Goal: Transaction & Acquisition: Purchase product/service

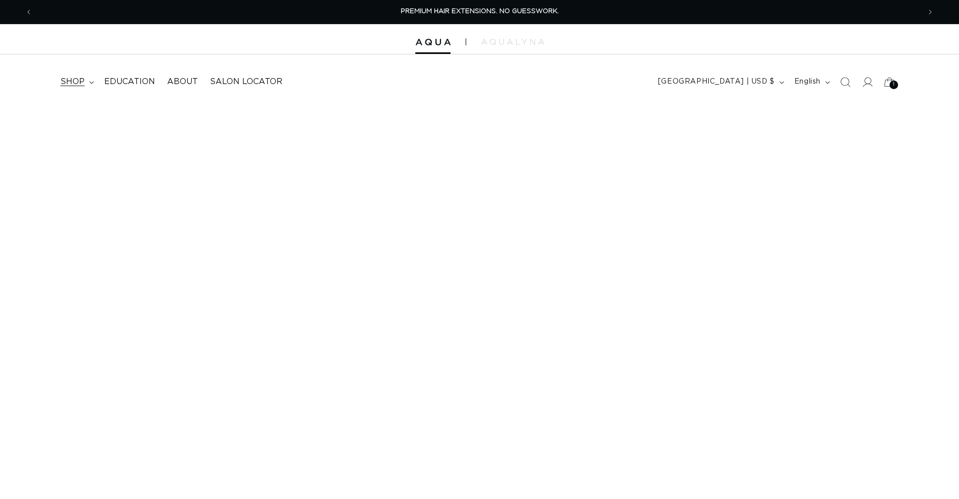
drag, startPoint x: 0, startPoint y: 0, endPoint x: 81, endPoint y: 82, distance: 115.0
click at [81, 82] on span "shop" at bounding box center [72, 82] width 24 height 11
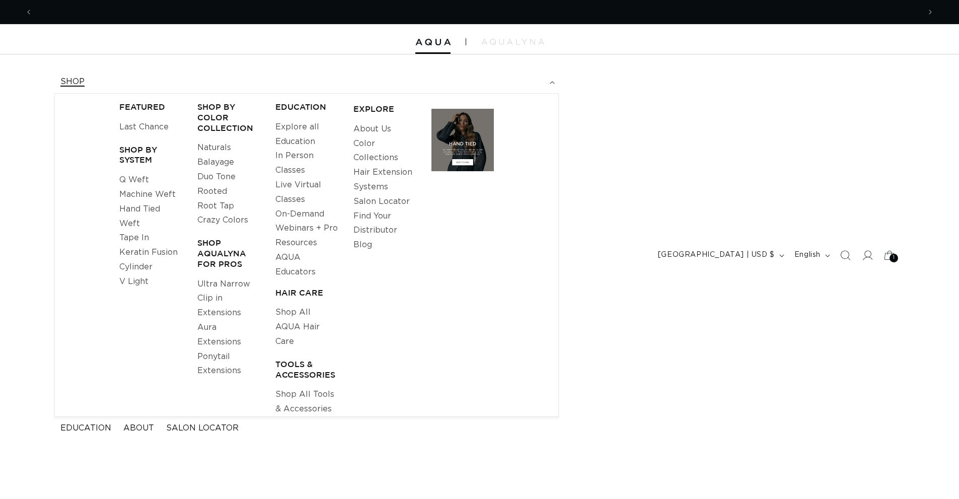
scroll to position [0, 888]
click at [131, 240] on link "Tape In" at bounding box center [134, 238] width 30 height 15
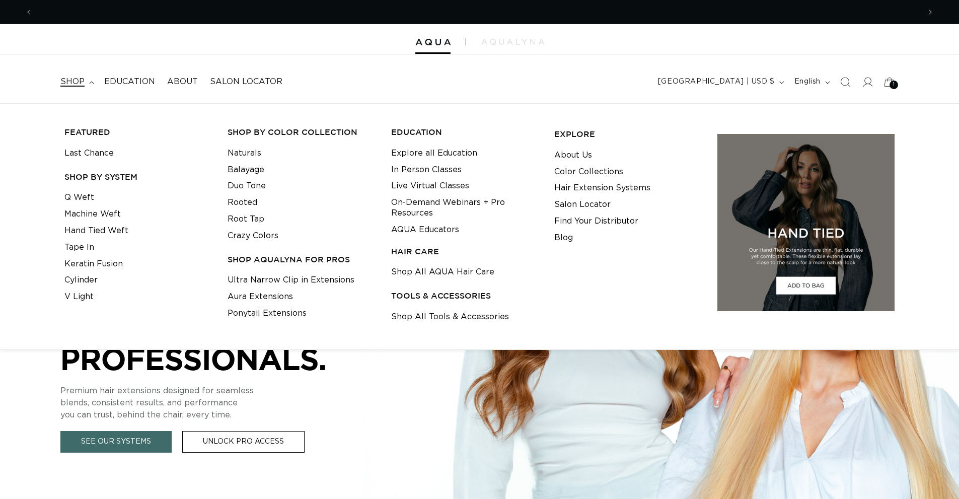
scroll to position [0, 0]
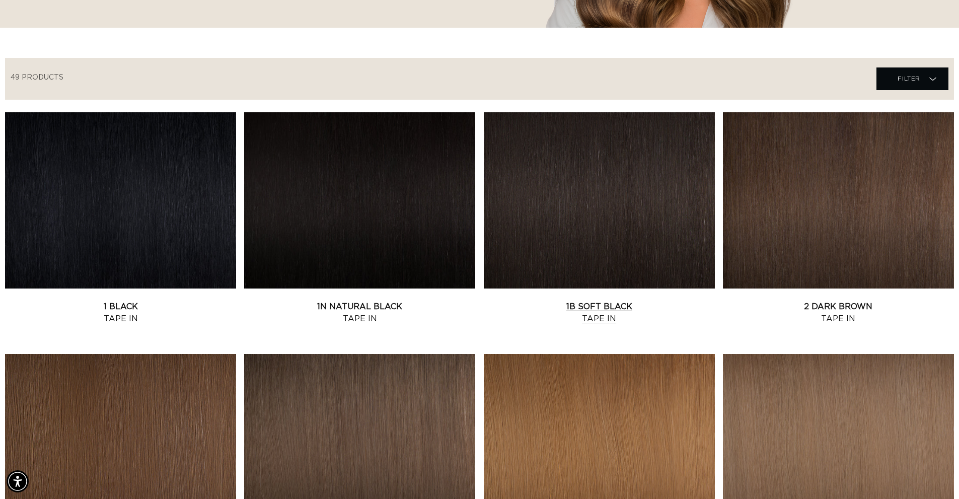
scroll to position [0, 888]
click at [911, 81] on span "Filter" at bounding box center [909, 78] width 23 height 19
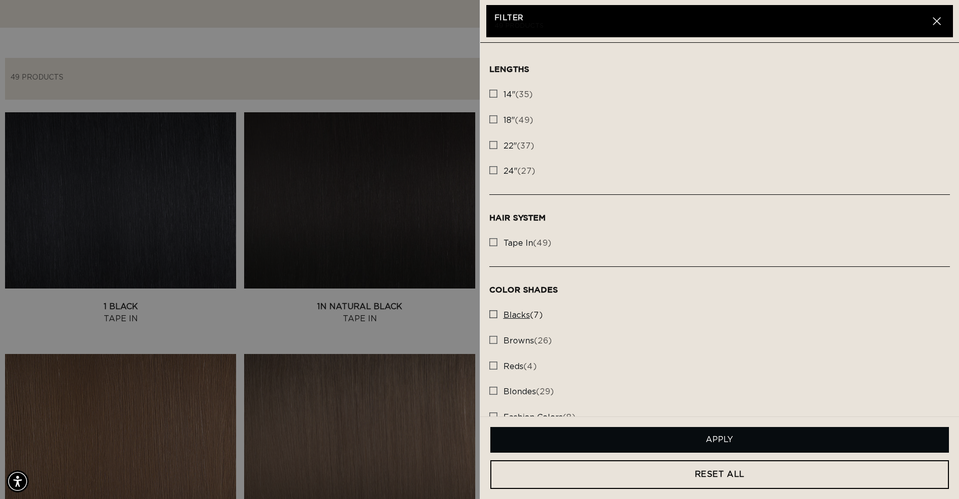
scroll to position [0, 1776]
click at [496, 89] on input "14" (35) 14" (35 products)" at bounding box center [493, 91] width 8 height 8
checkbox input "true"
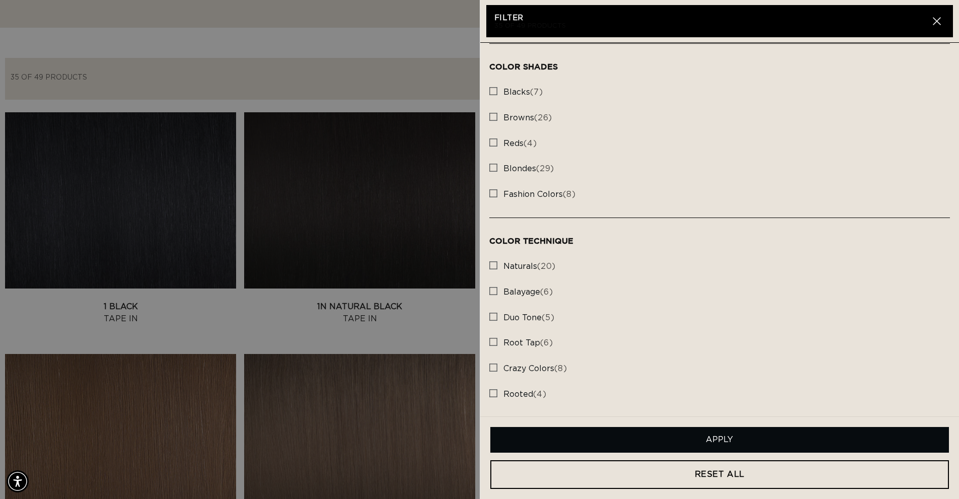
scroll to position [224, 0]
click at [496, 315] on rect at bounding box center [493, 315] width 7 height 7
click at [496, 315] on input "duo tone (5) duo tone (5 products)" at bounding box center [493, 313] width 8 height 8
checkbox input "true"
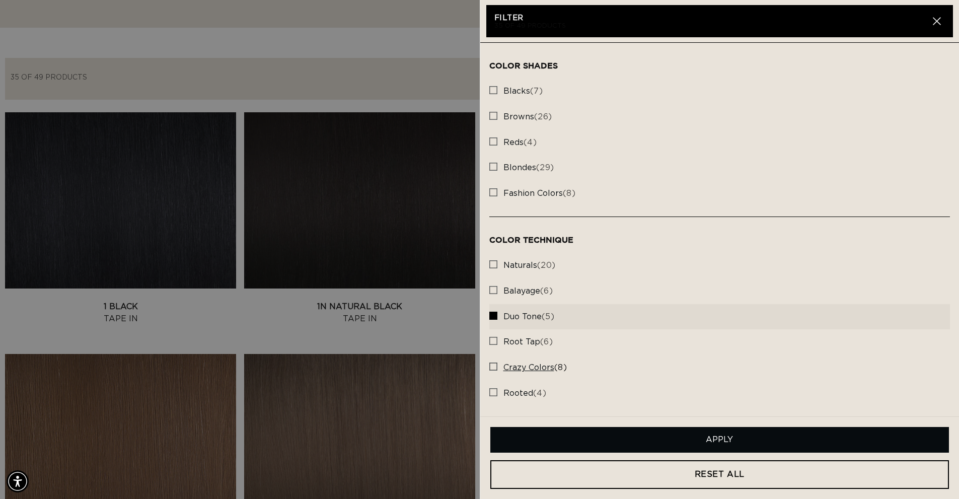
scroll to position [0, 888]
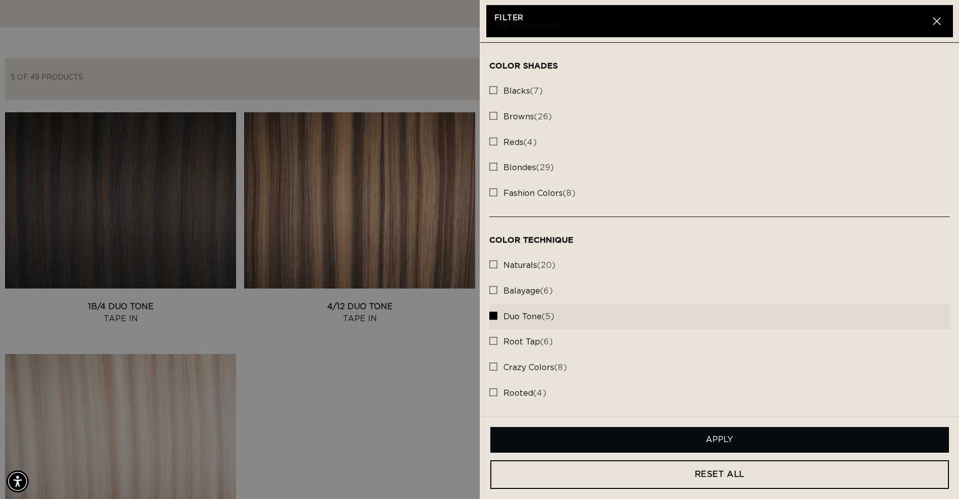
click at [713, 435] on button "Apply" at bounding box center [719, 440] width 459 height 26
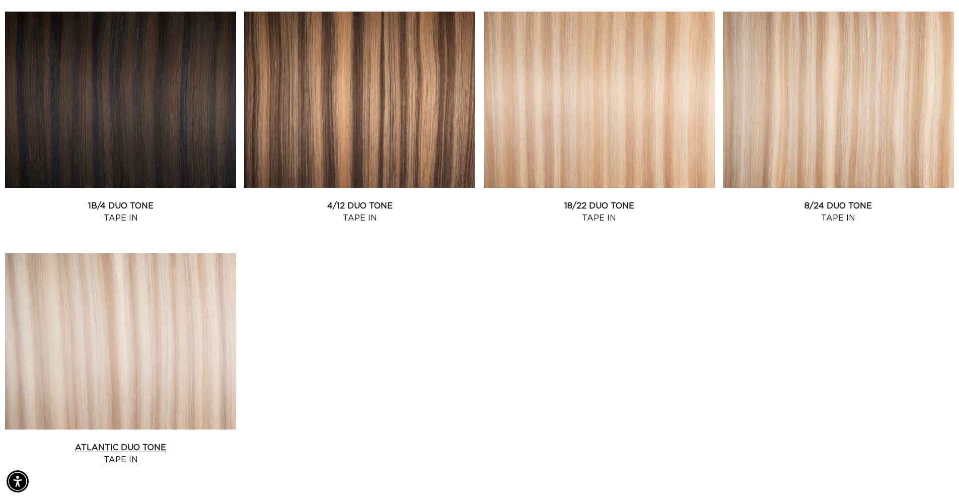
click at [171, 442] on link "Atlantic Duo Tone Tape In" at bounding box center [120, 454] width 231 height 24
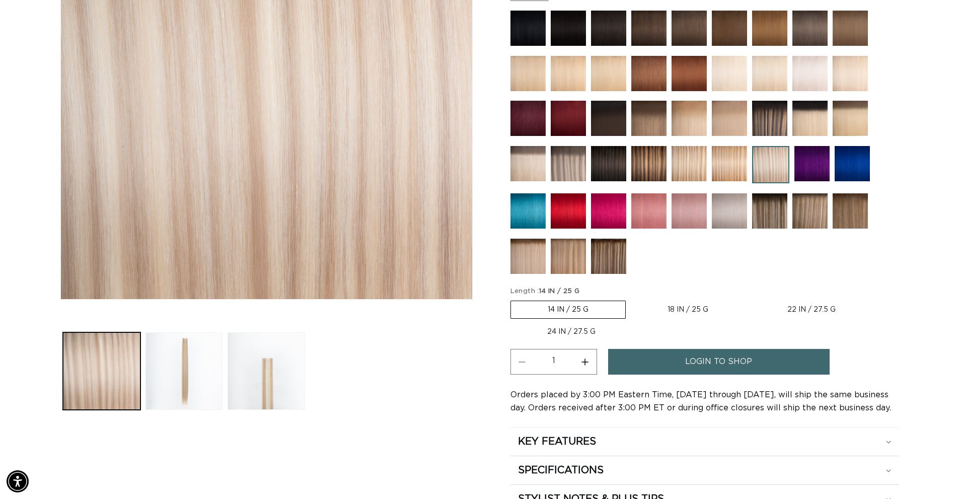
scroll to position [0, 888]
click at [565, 311] on label "14 IN / 25 G Variant sold out or unavailable" at bounding box center [568, 310] width 115 height 18
click at [514, 299] on input "14 IN / 25 G Variant sold out or unavailable" at bounding box center [513, 299] width 1 height 1
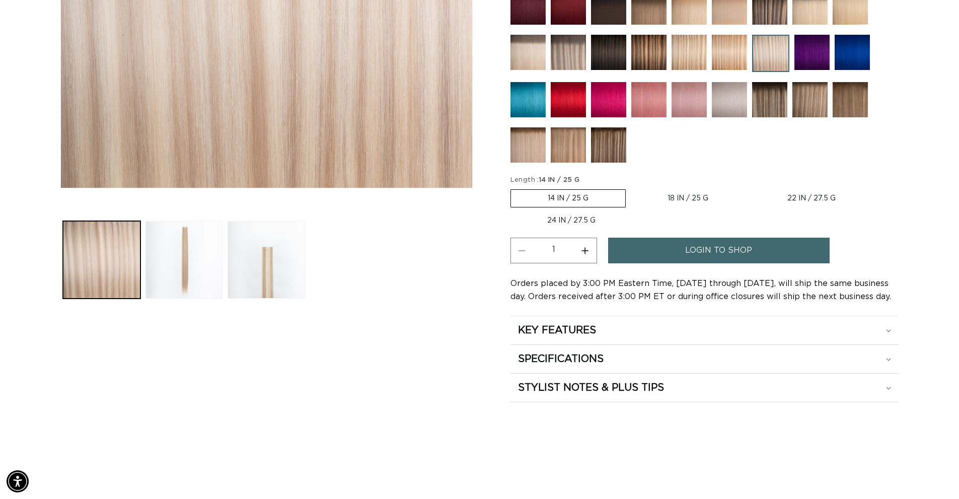
scroll to position [403, 0]
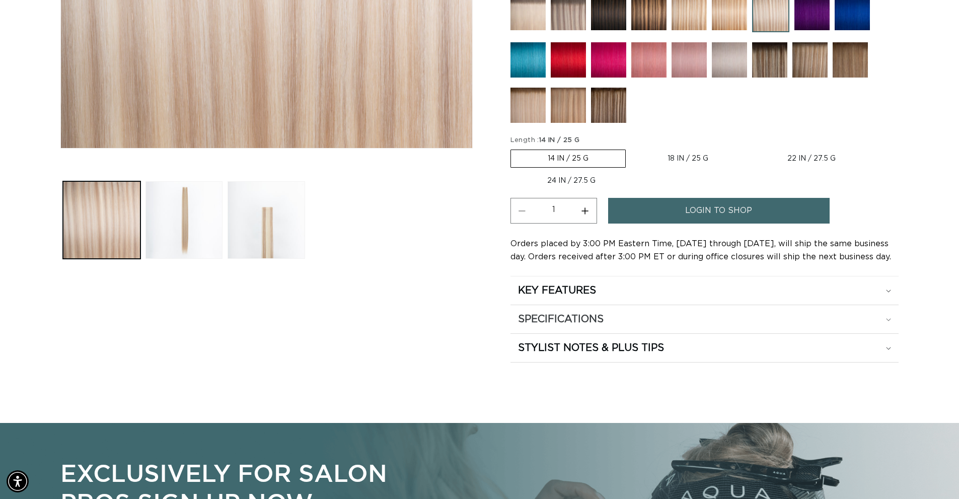
click at [624, 323] on div "SPECIFICATIONS" at bounding box center [704, 319] width 373 height 13
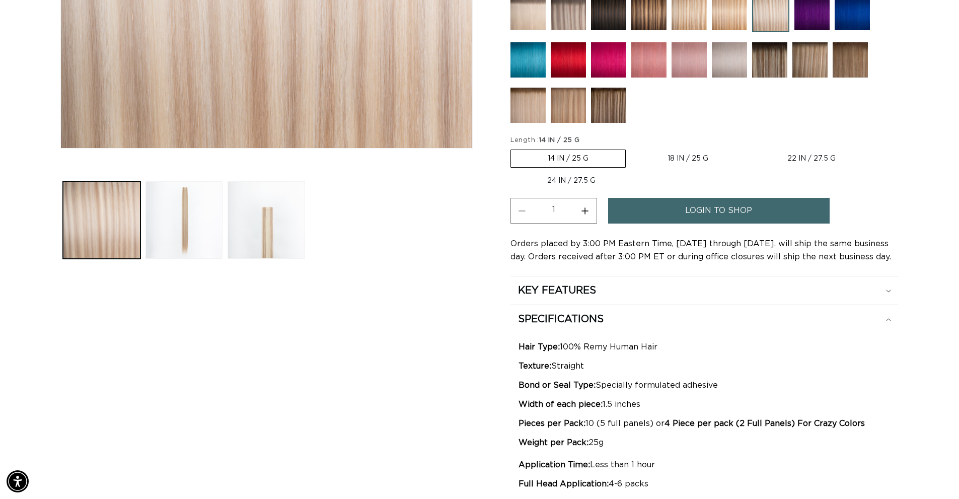
scroll to position [0, 0]
